Goal: Task Accomplishment & Management: Use online tool/utility

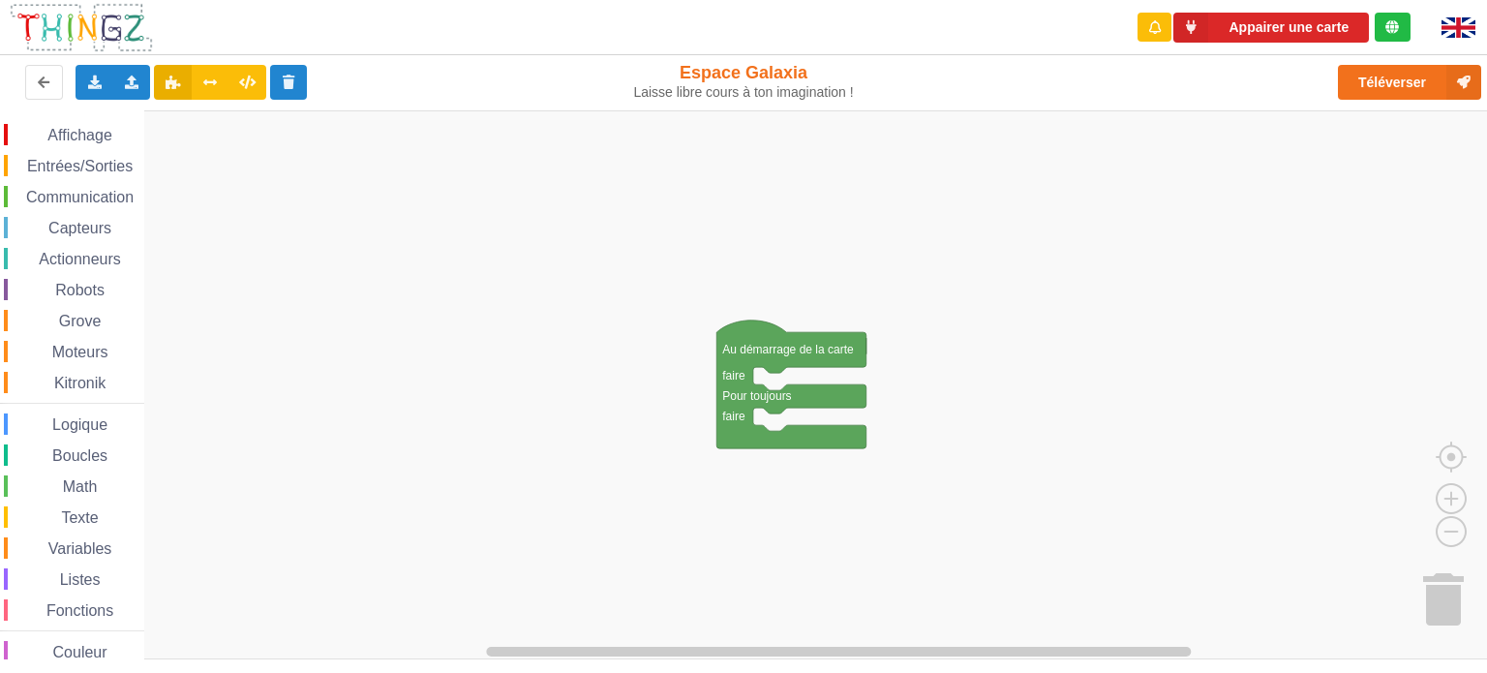
click at [1075, 322] on rect "Espace de travail de Blocky" at bounding box center [750, 384] width 1501 height 549
click at [128, 80] on icon at bounding box center [132, 82] width 16 height 12
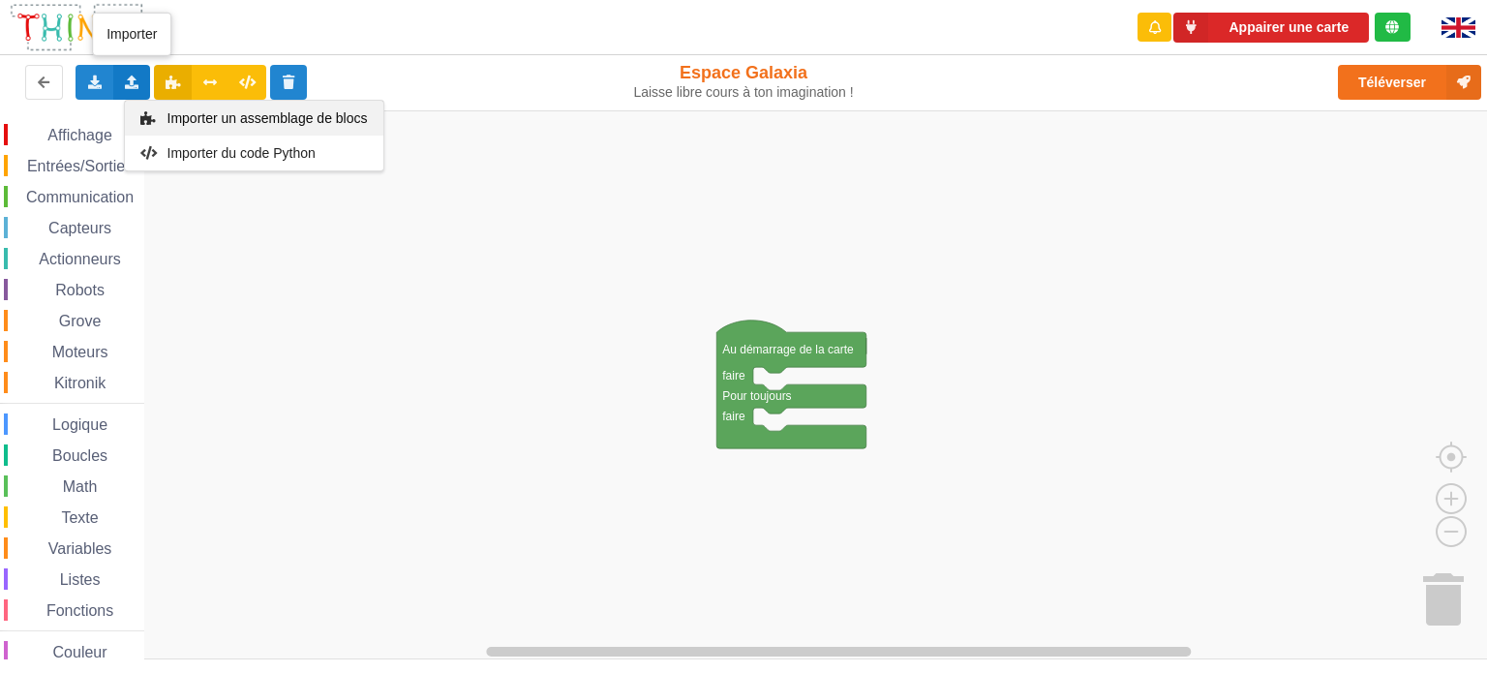
click at [193, 130] on div "Importer un assemblage de blocs" at bounding box center [254, 118] width 259 height 35
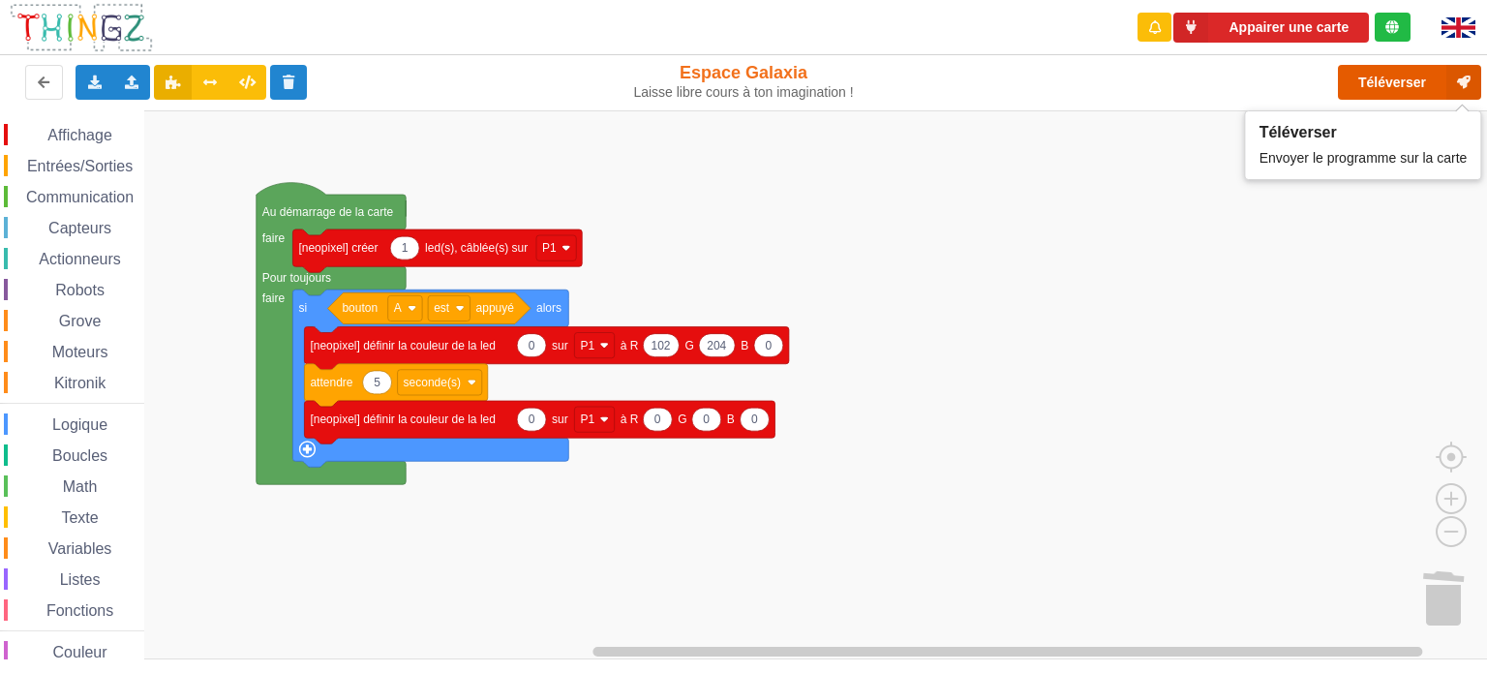
click at [1402, 90] on button "Téléverser" at bounding box center [1409, 82] width 143 height 35
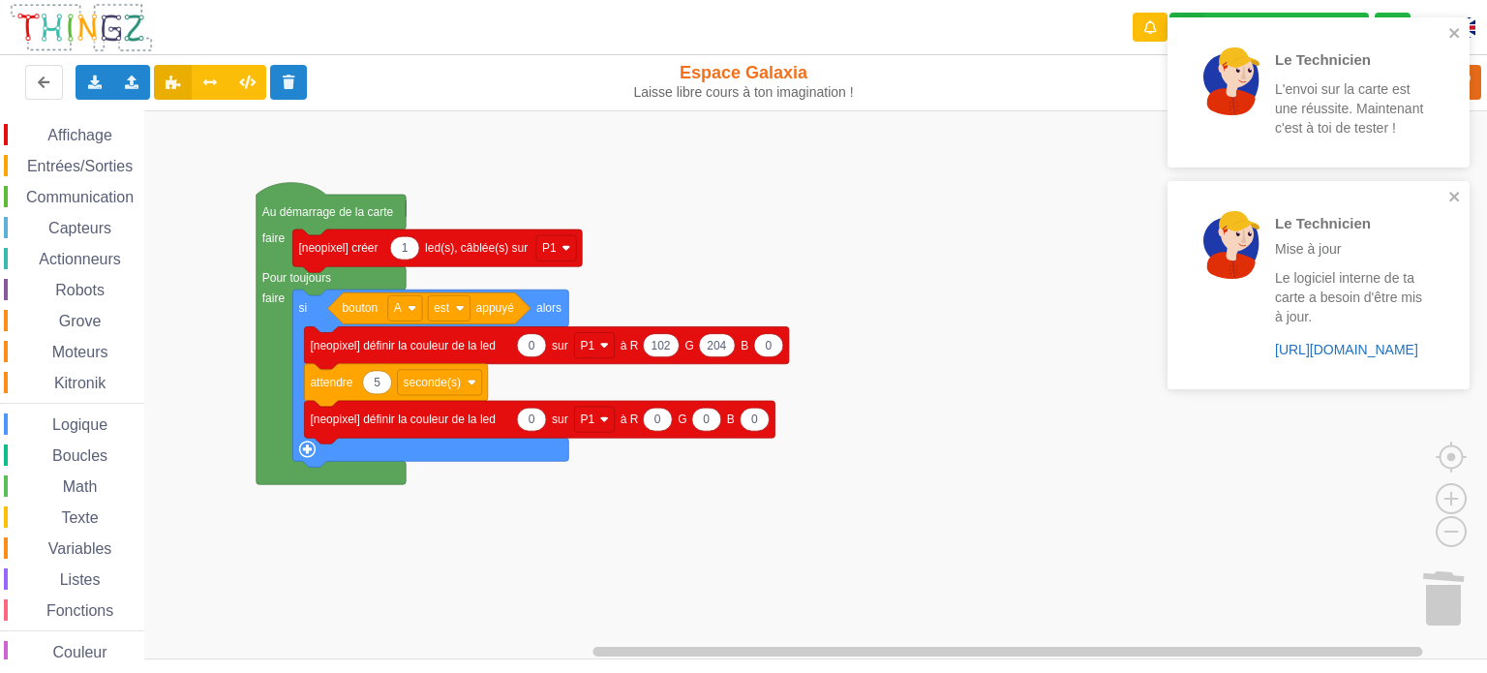
click at [1329, 353] on link "https://play.thingz.co/firmware?micropython=0" at bounding box center [1346, 349] width 143 height 15
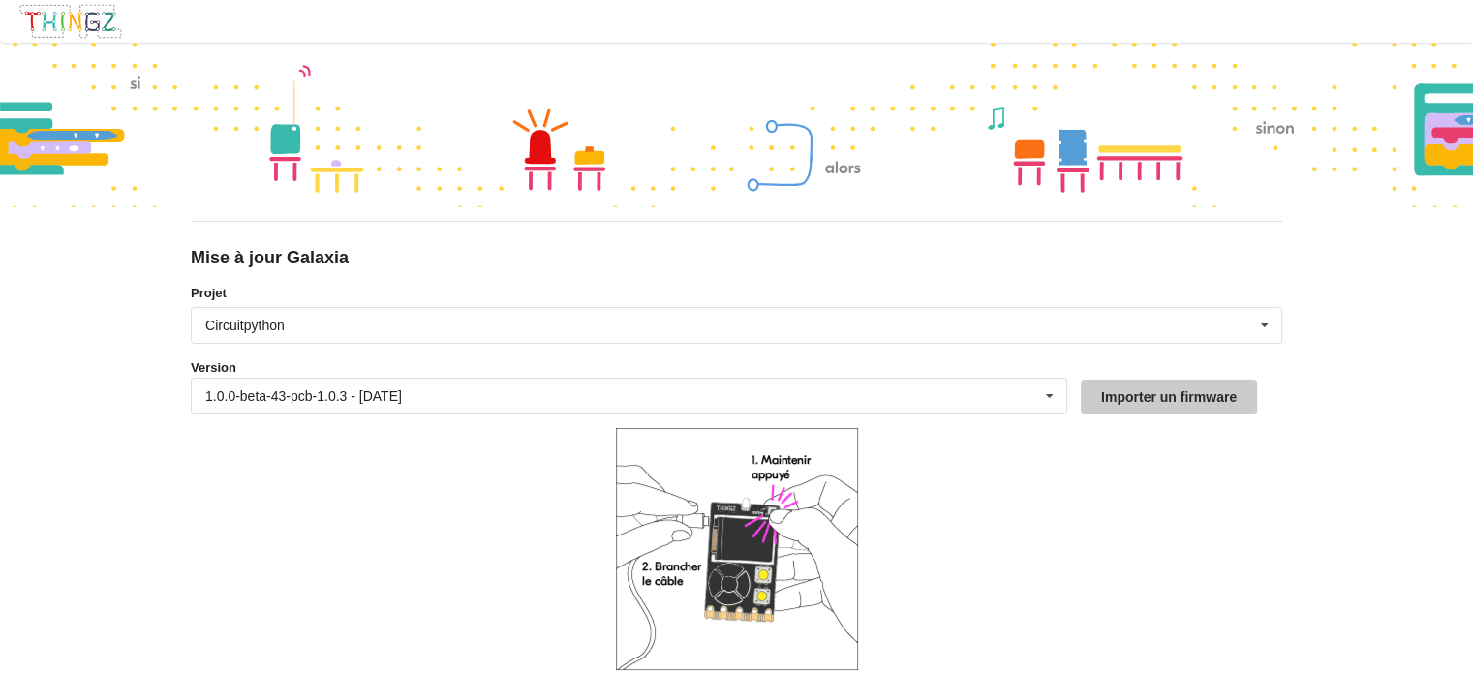
click at [1185, 394] on button "Importer un firmware" at bounding box center [1169, 397] width 176 height 35
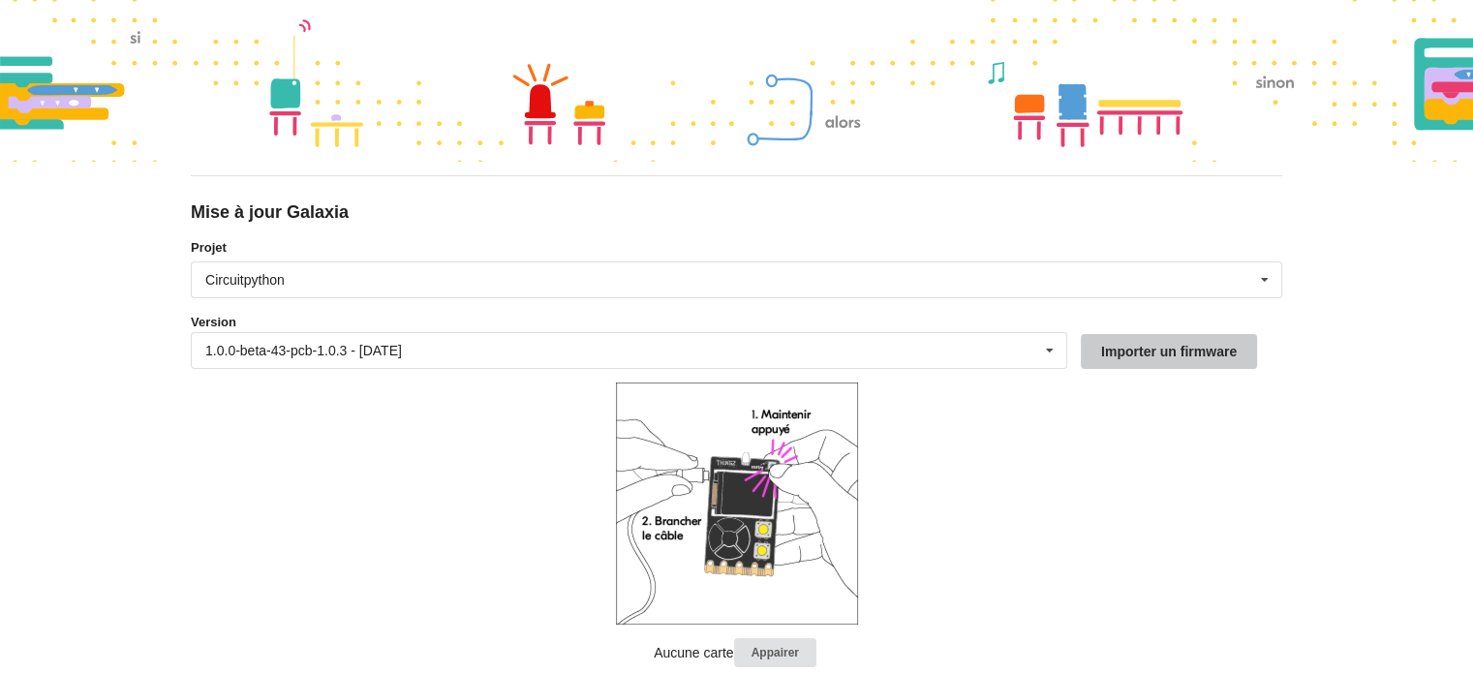
scroll to position [86, 0]
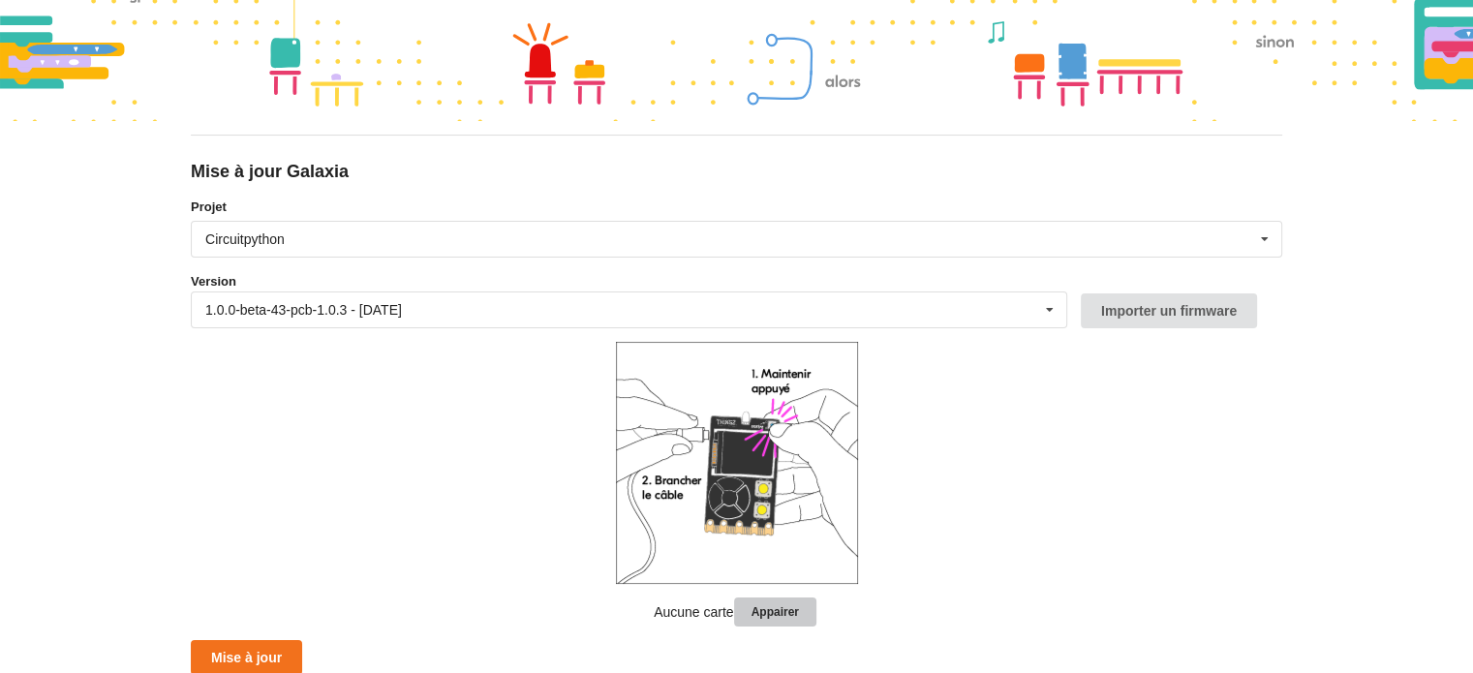
click at [784, 611] on button "Appairer" at bounding box center [775, 612] width 82 height 30
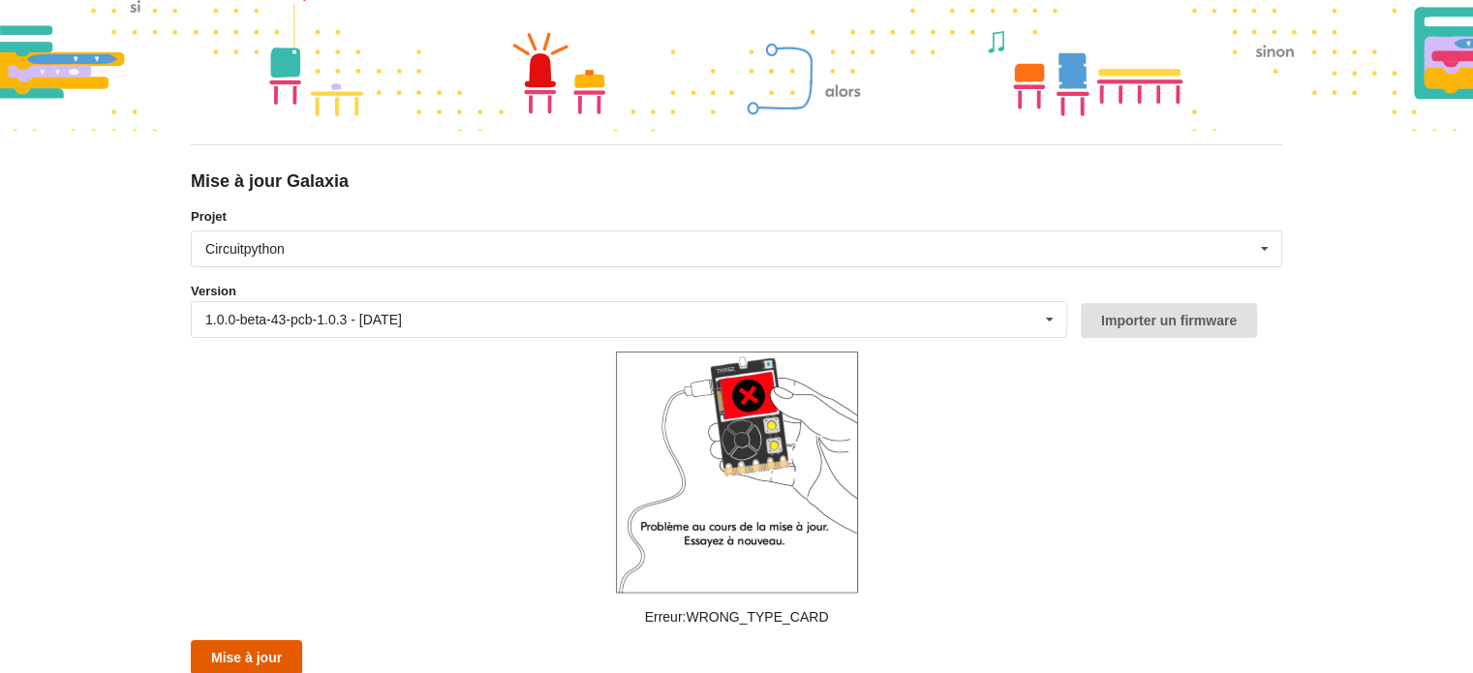
click at [267, 650] on button "Mise à jour" at bounding box center [246, 657] width 111 height 35
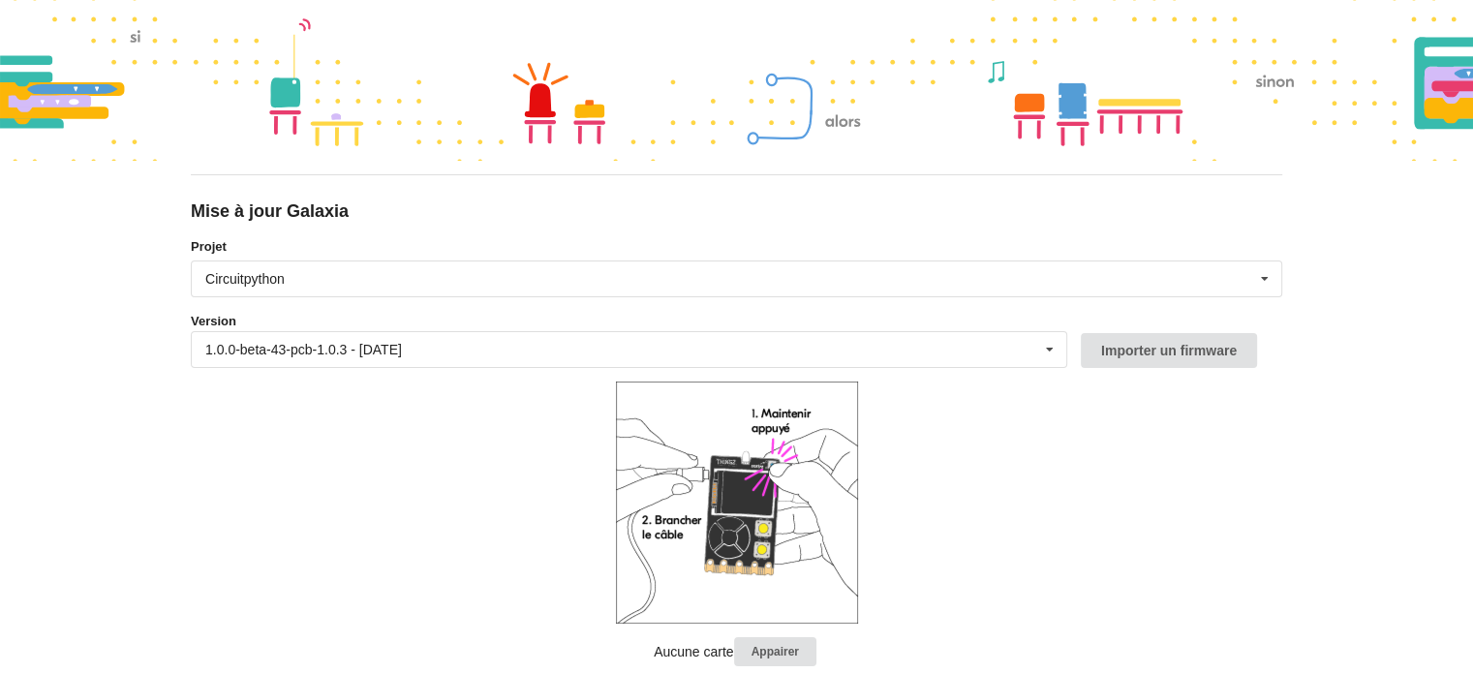
scroll to position [0, 0]
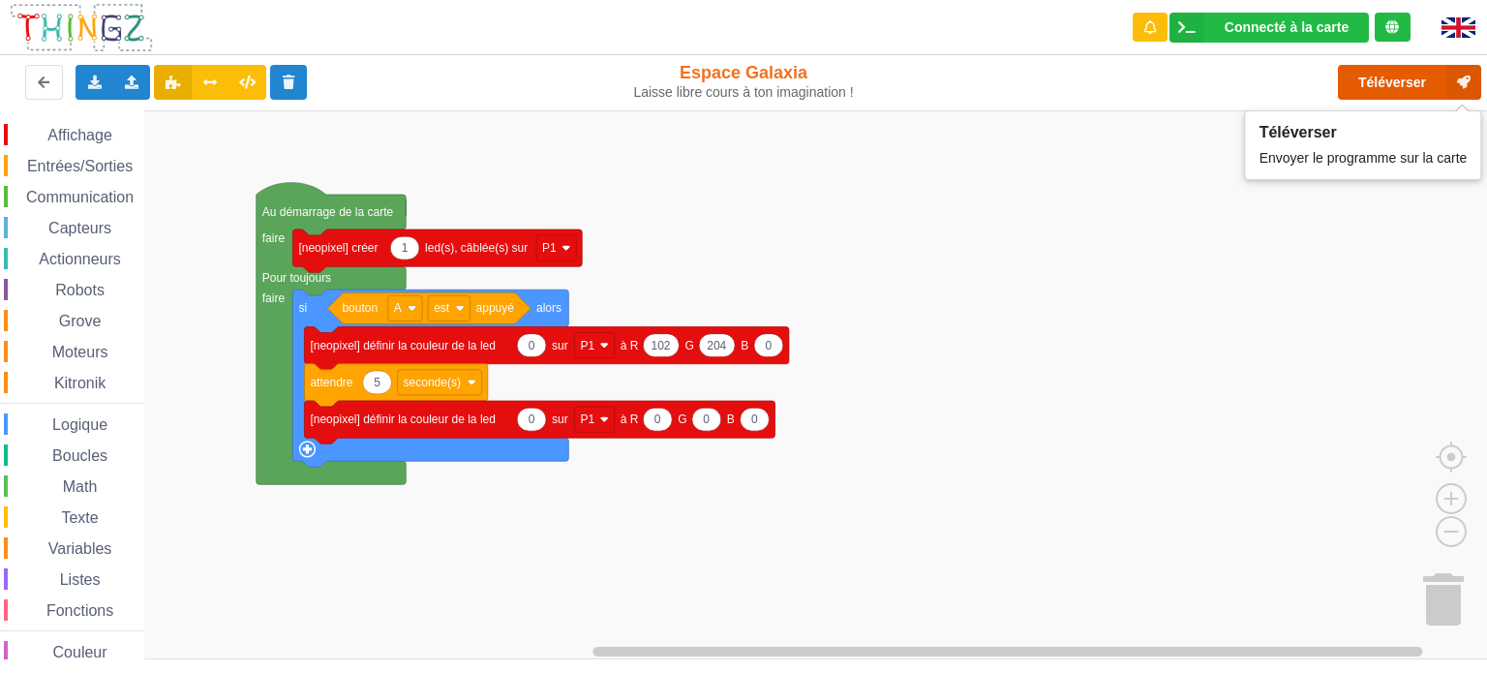
click at [1402, 84] on button "Téléverser" at bounding box center [1409, 82] width 143 height 35
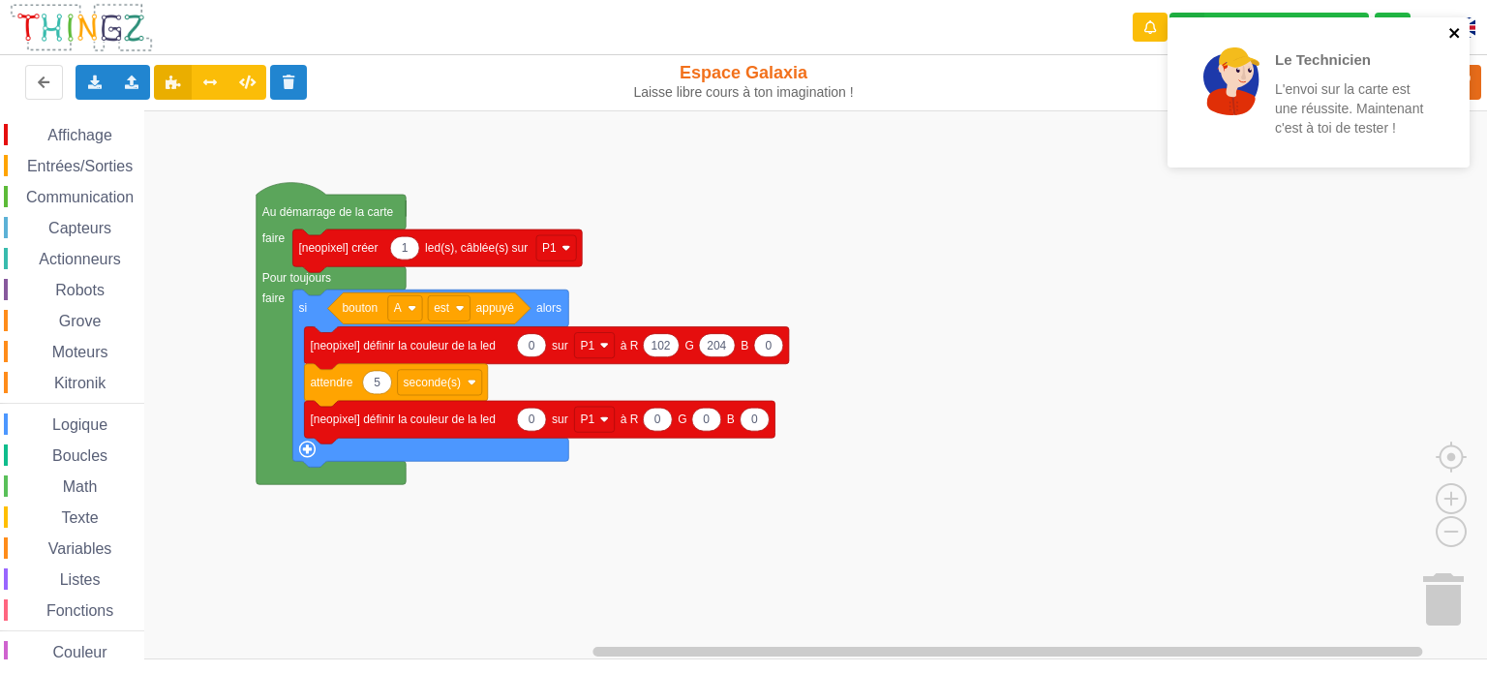
click at [1454, 30] on icon "close" at bounding box center [1456, 32] width 14 height 15
